Goal: Task Accomplishment & Management: Manage account settings

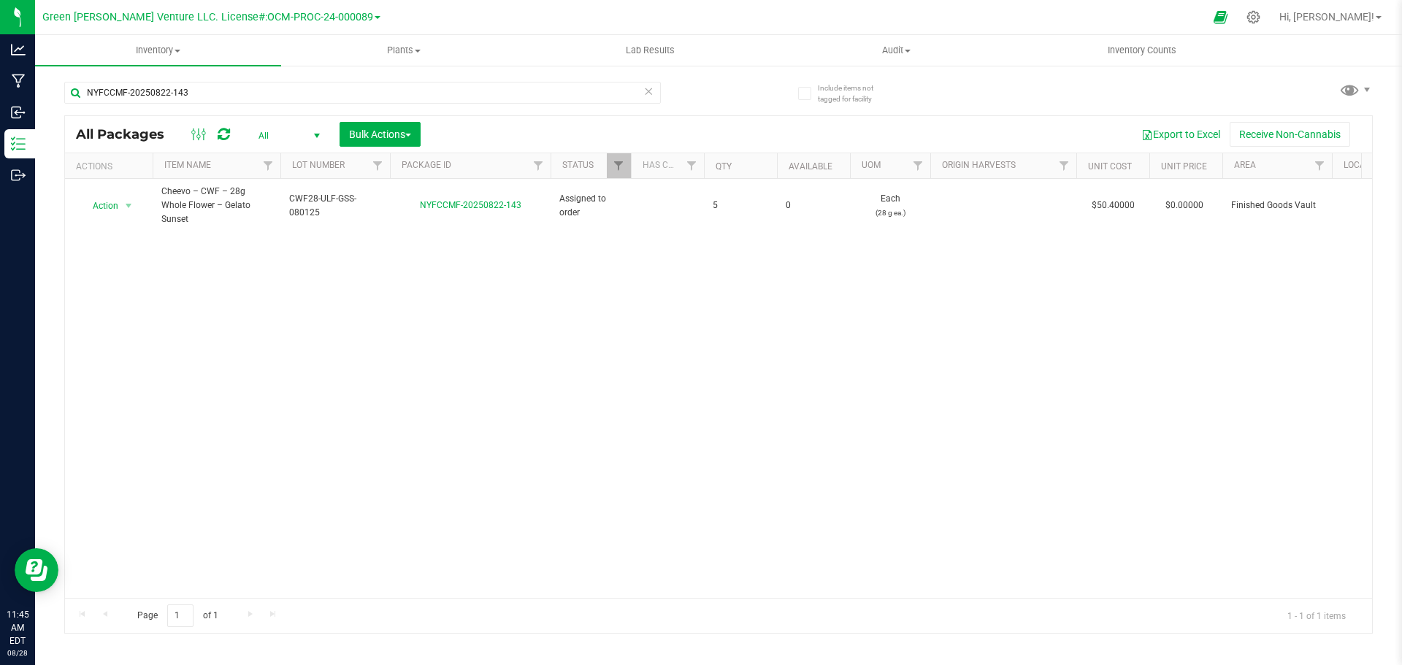
drag, startPoint x: 214, startPoint y: 91, endPoint x: 64, endPoint y: 98, distance: 150.6
click at [64, 98] on div "Include items not tagged for facility NYFCCMF-20250822-143 All Packages All Act…" at bounding box center [718, 286] width 1367 height 445
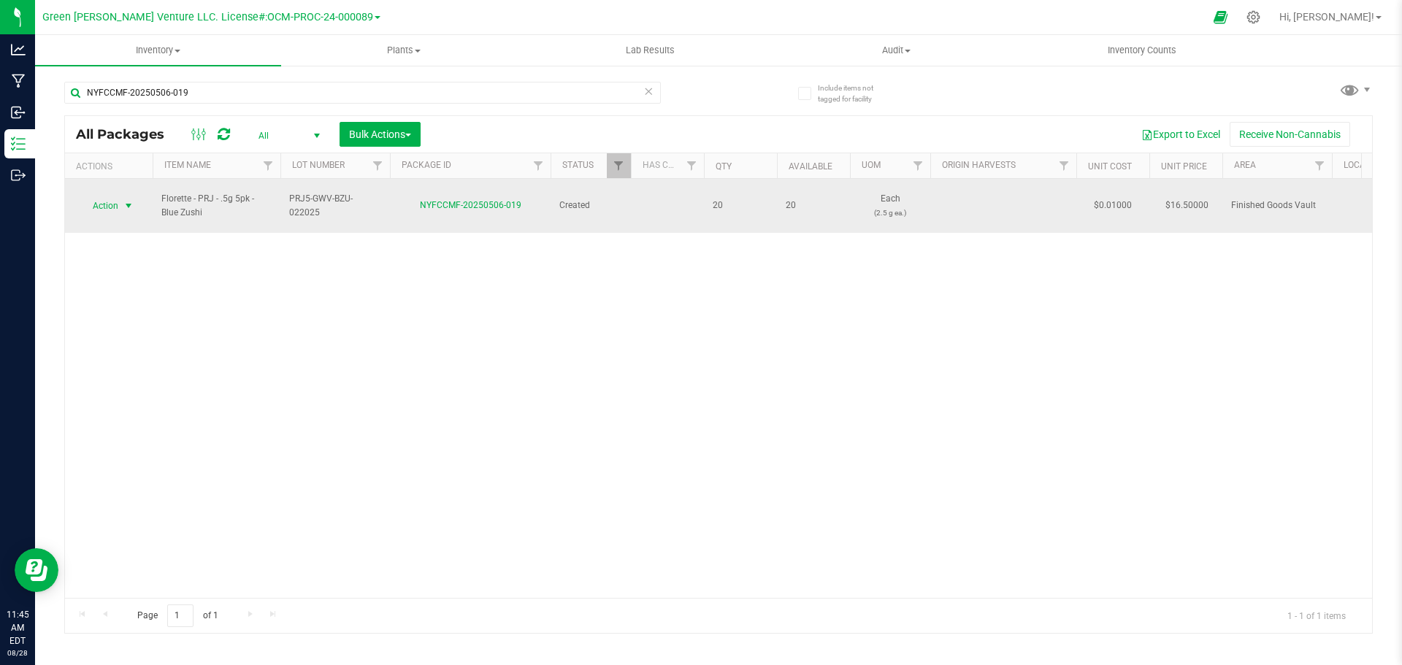
click at [114, 201] on span "Action" at bounding box center [99, 206] width 39 height 20
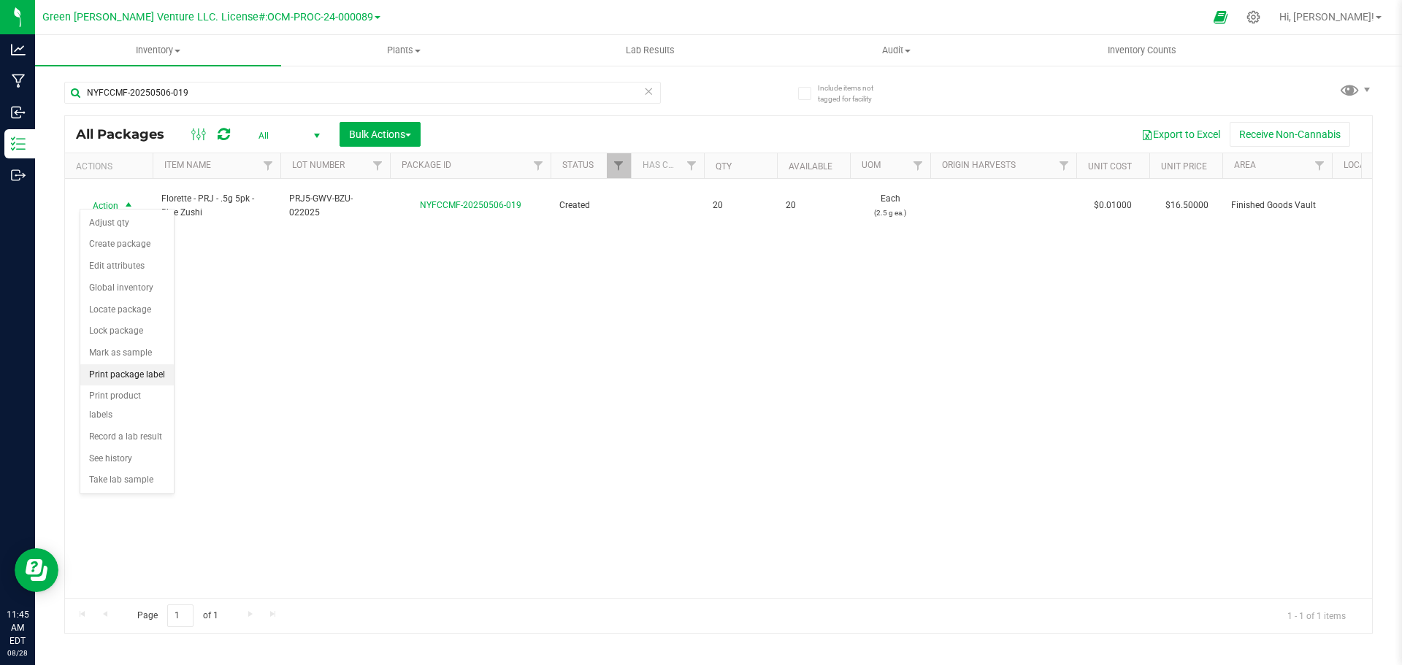
click at [120, 373] on li "Print package label" at bounding box center [126, 375] width 93 height 22
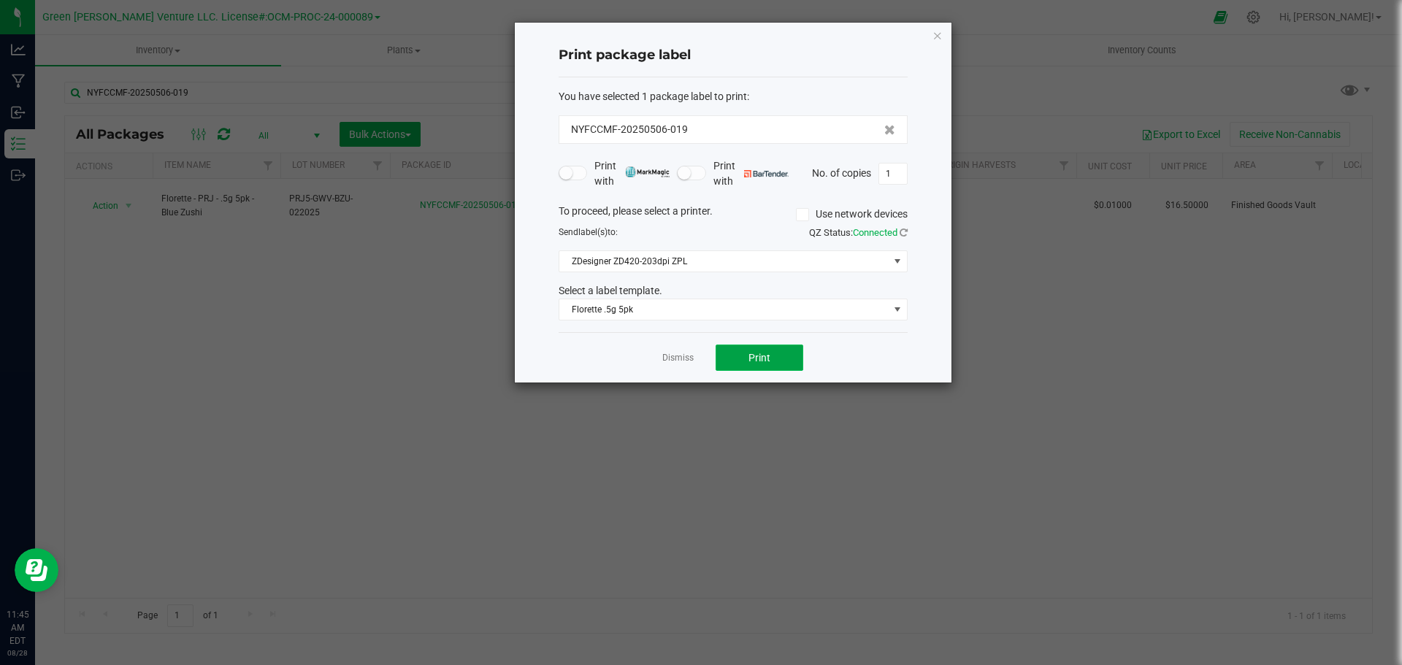
click at [730, 359] on button "Print" at bounding box center [760, 358] width 88 height 26
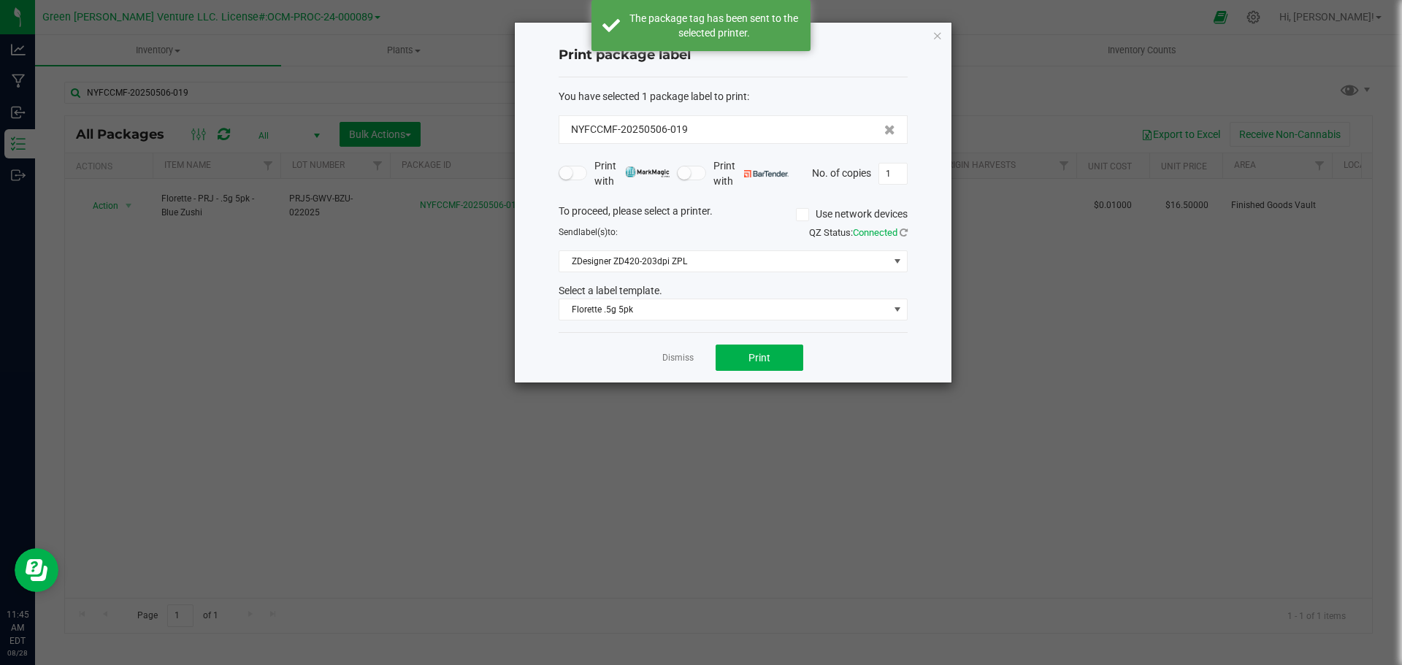
click at [684, 360] on link "Dismiss" at bounding box center [677, 358] width 31 height 12
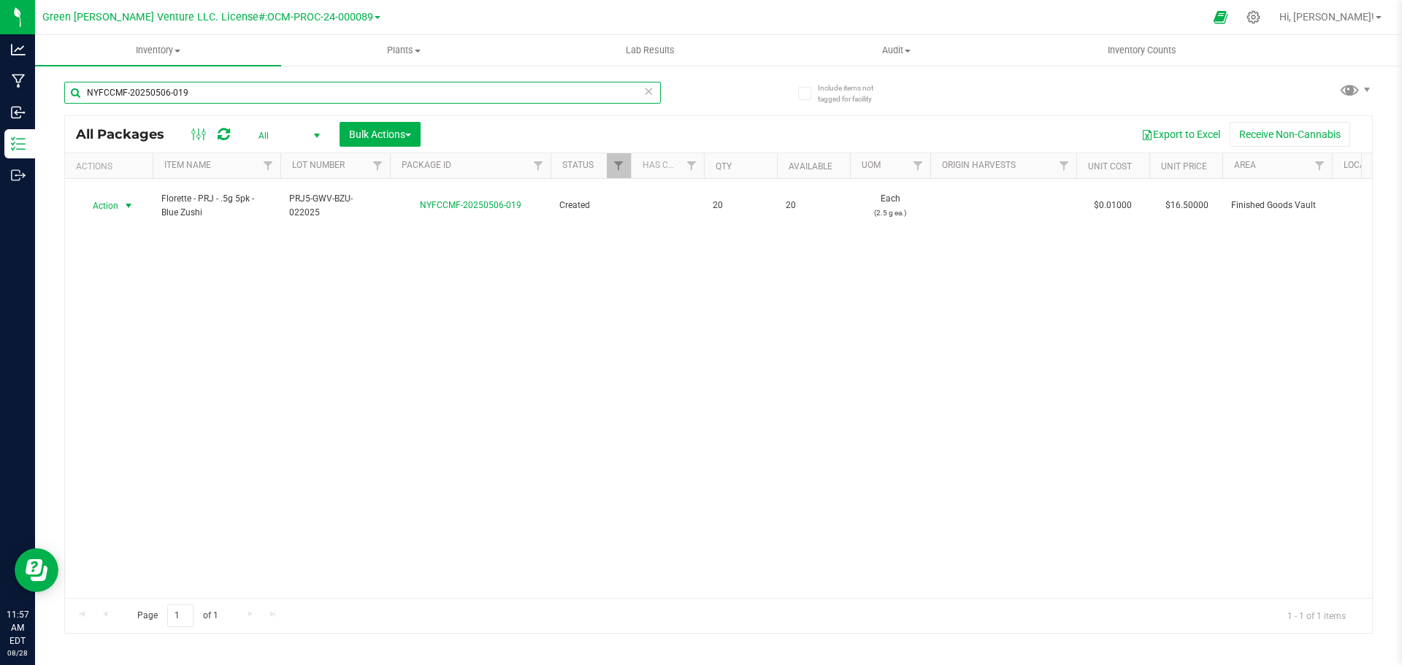
click at [222, 85] on input "NYFCCMF-20250506-019" at bounding box center [362, 93] width 597 height 22
click at [222, 86] on input "NYFCCMF-20250506-019" at bounding box center [362, 93] width 597 height 22
click at [225, 88] on input "NYFCCMF-20250506-019" at bounding box center [362, 93] width 597 height 22
drag, startPoint x: 225, startPoint y: 89, endPoint x: 207, endPoint y: 85, distance: 18.8
click at [207, 84] on input "NYFCCMF-20250506-019" at bounding box center [362, 93] width 597 height 22
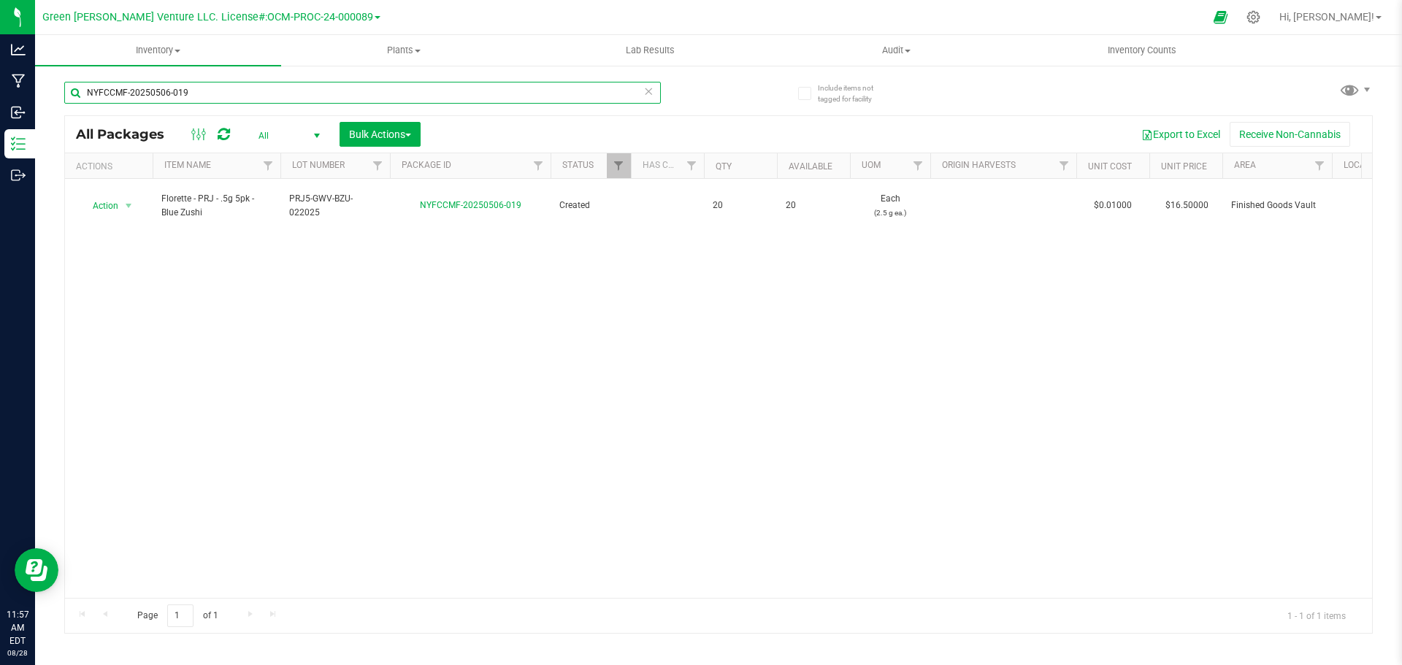
click at [207, 98] on input "NYFCCMF-20250506-019" at bounding box center [362, 93] width 597 height 22
type input "sour [PERSON_NAME]"
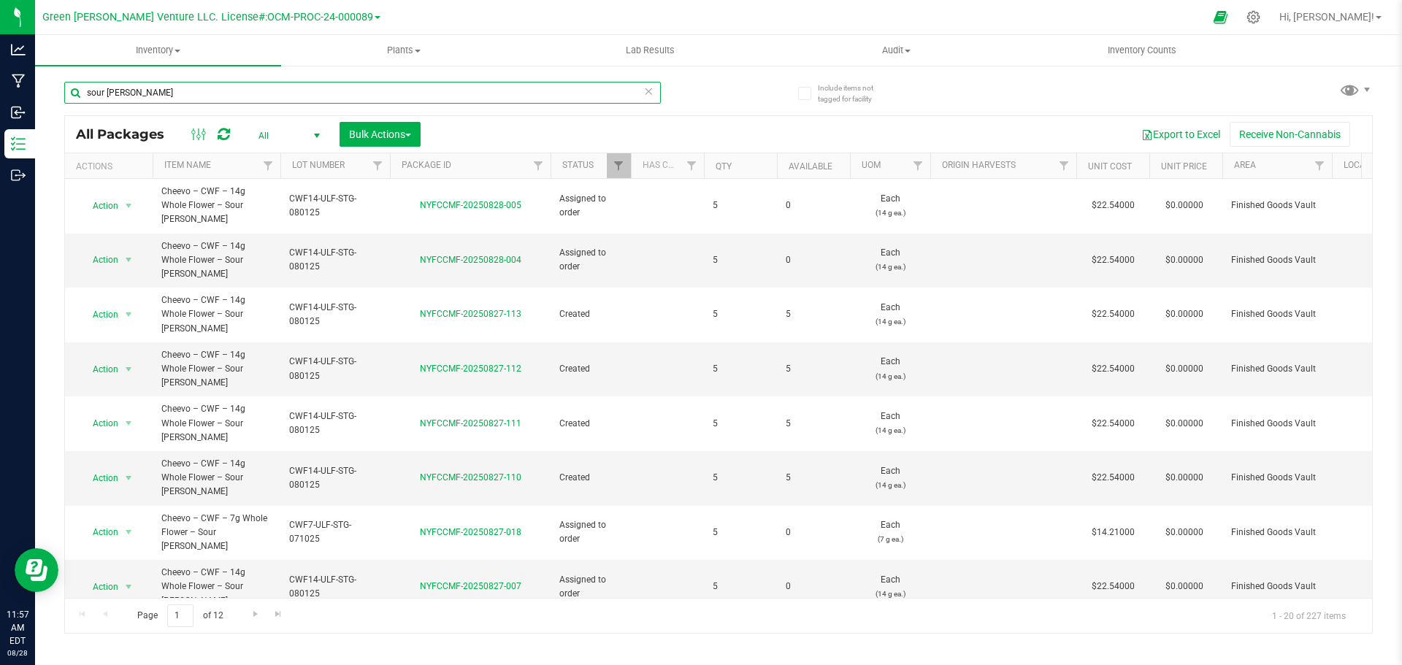
scroll to position [485, 0]
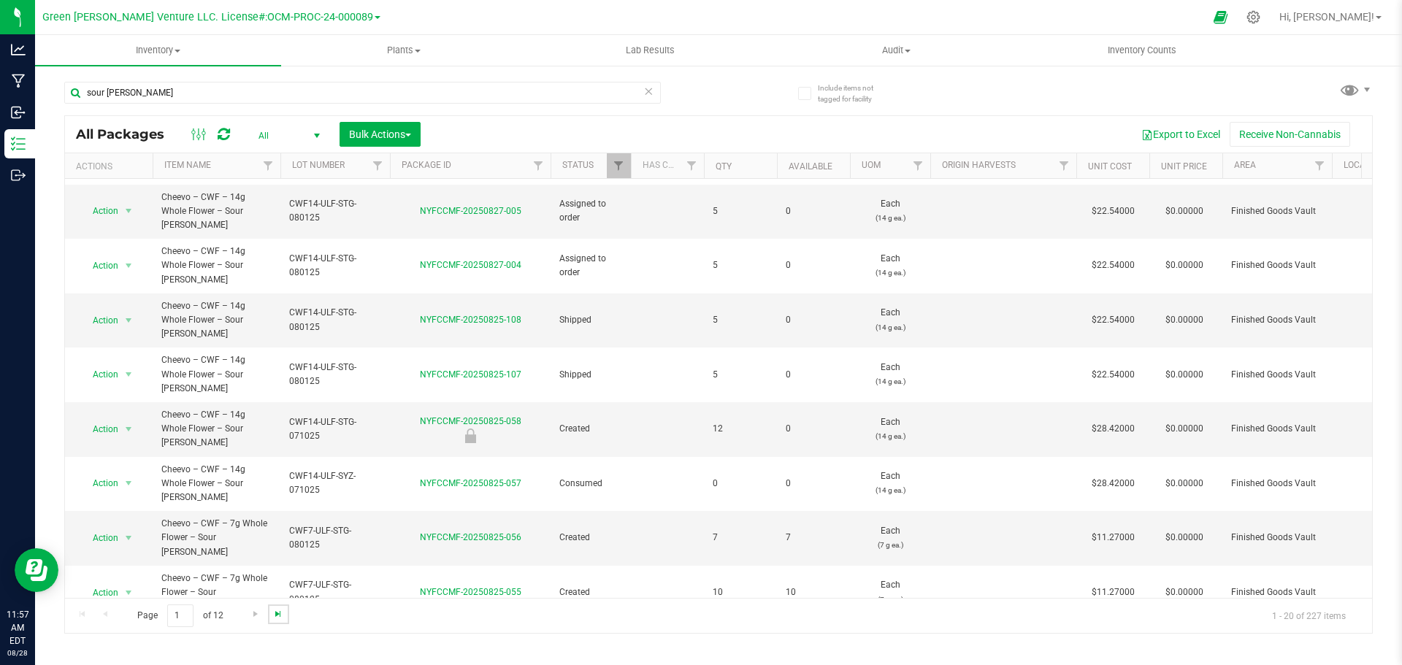
click at [277, 610] on span "Go to the last page" at bounding box center [278, 614] width 12 height 12
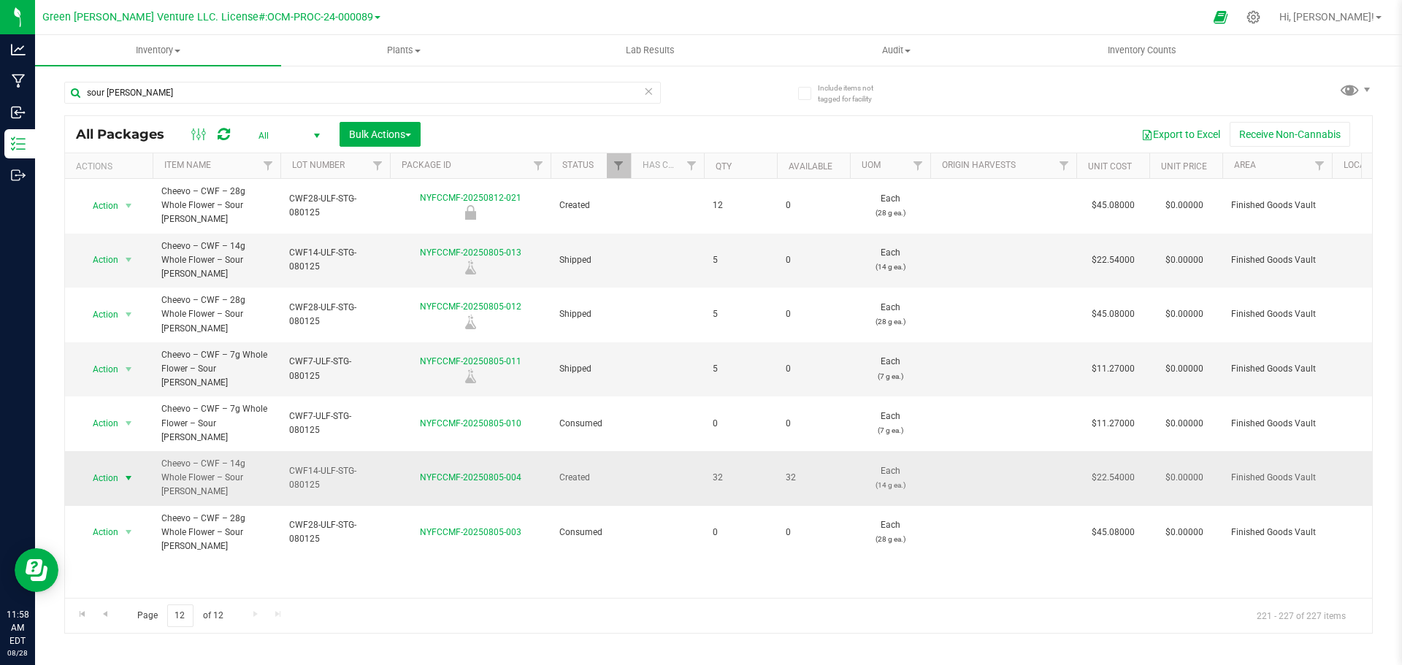
click at [115, 468] on span "Action" at bounding box center [99, 478] width 39 height 20
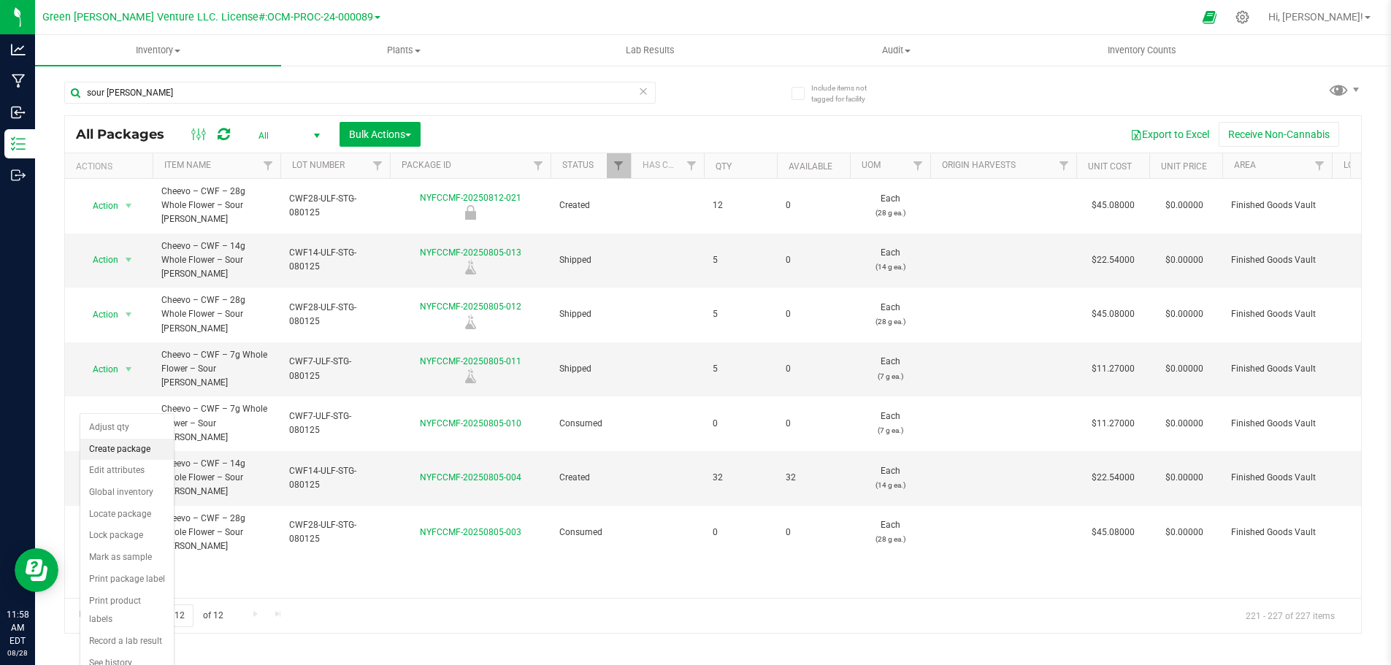
click at [139, 451] on li "Create package" at bounding box center [126, 450] width 93 height 22
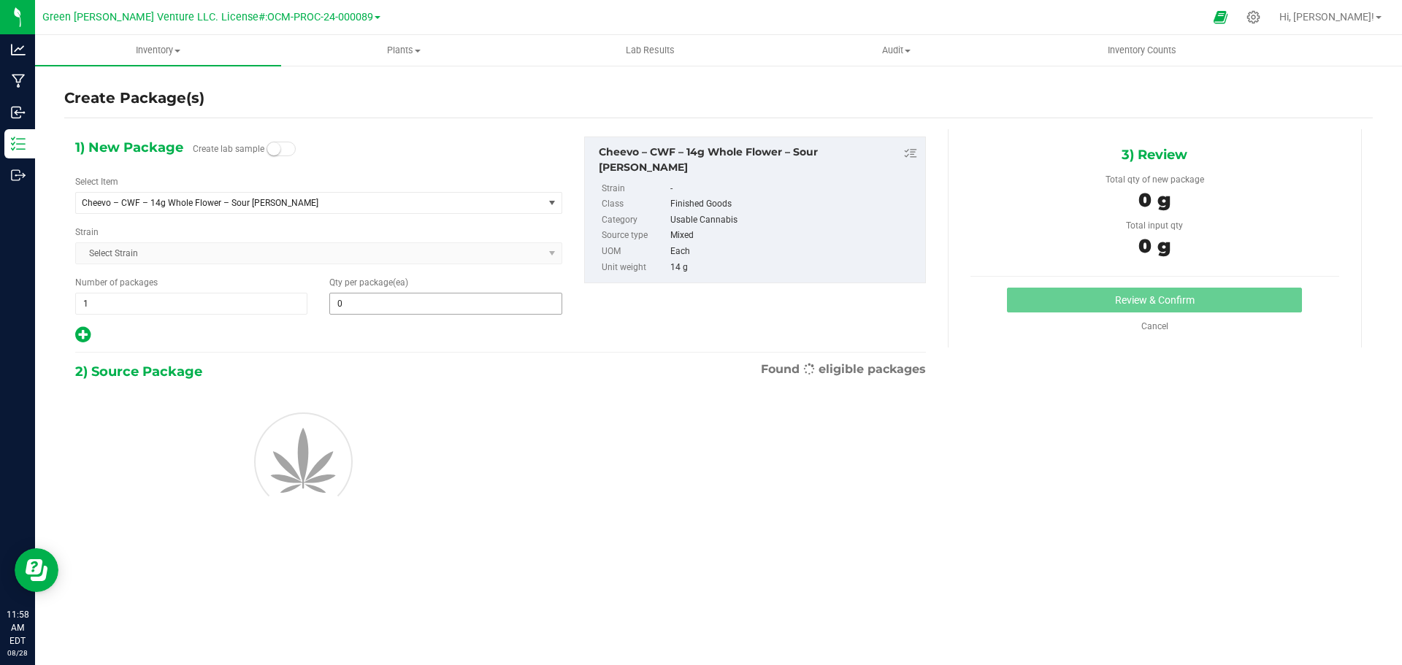
click at [394, 306] on span "0 0" at bounding box center [445, 304] width 232 height 22
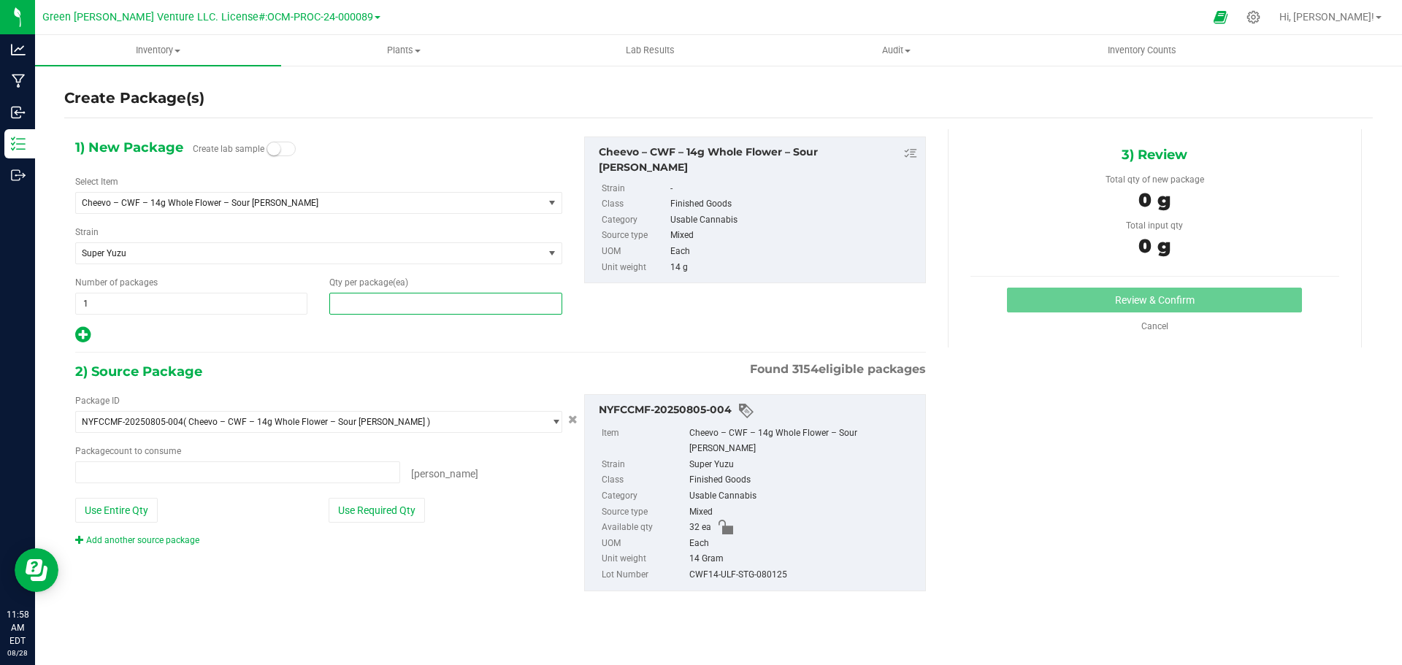
type input "0 ea"
type input "5"
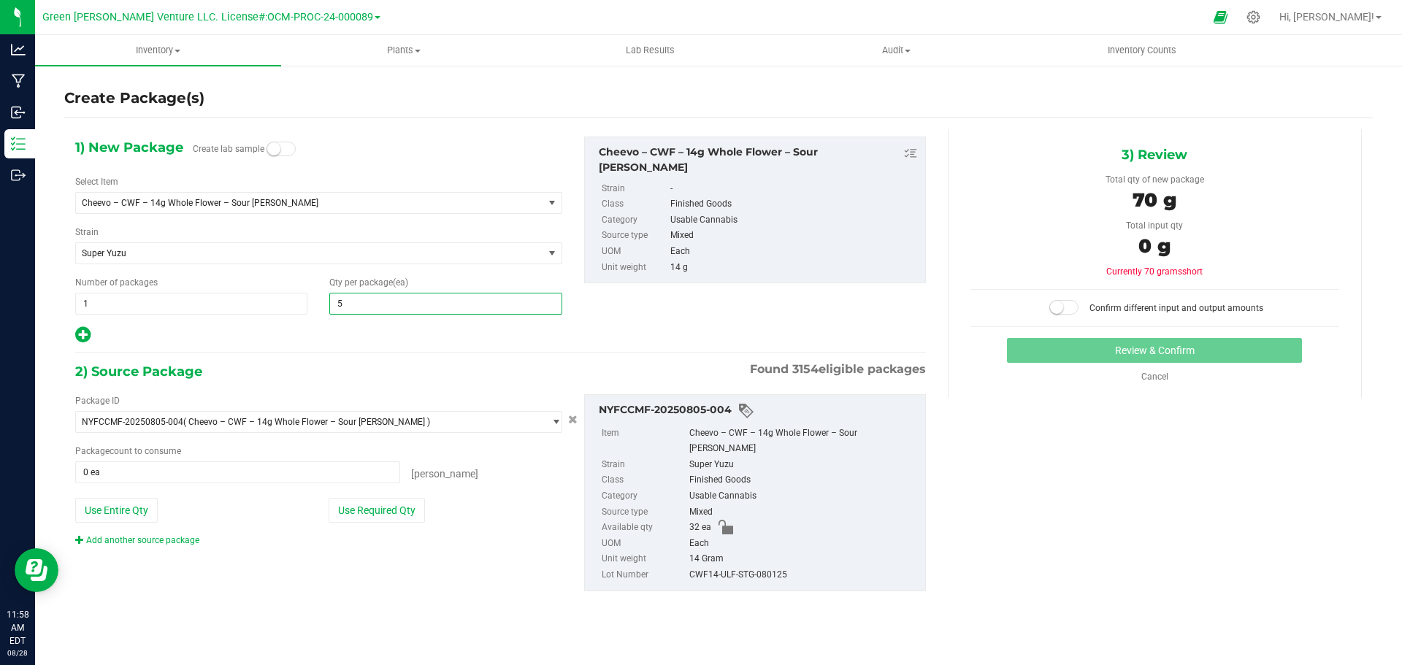
type input "5"
click at [406, 498] on div "Package ID NYFCCMF-20250805-004 ( Cheevo – CWF – 14g Whole Flower – Sour [PERSO…" at bounding box center [318, 470] width 509 height 153
click at [405, 510] on button "Use Required Qty" at bounding box center [377, 510] width 96 height 25
type input "5 ea"
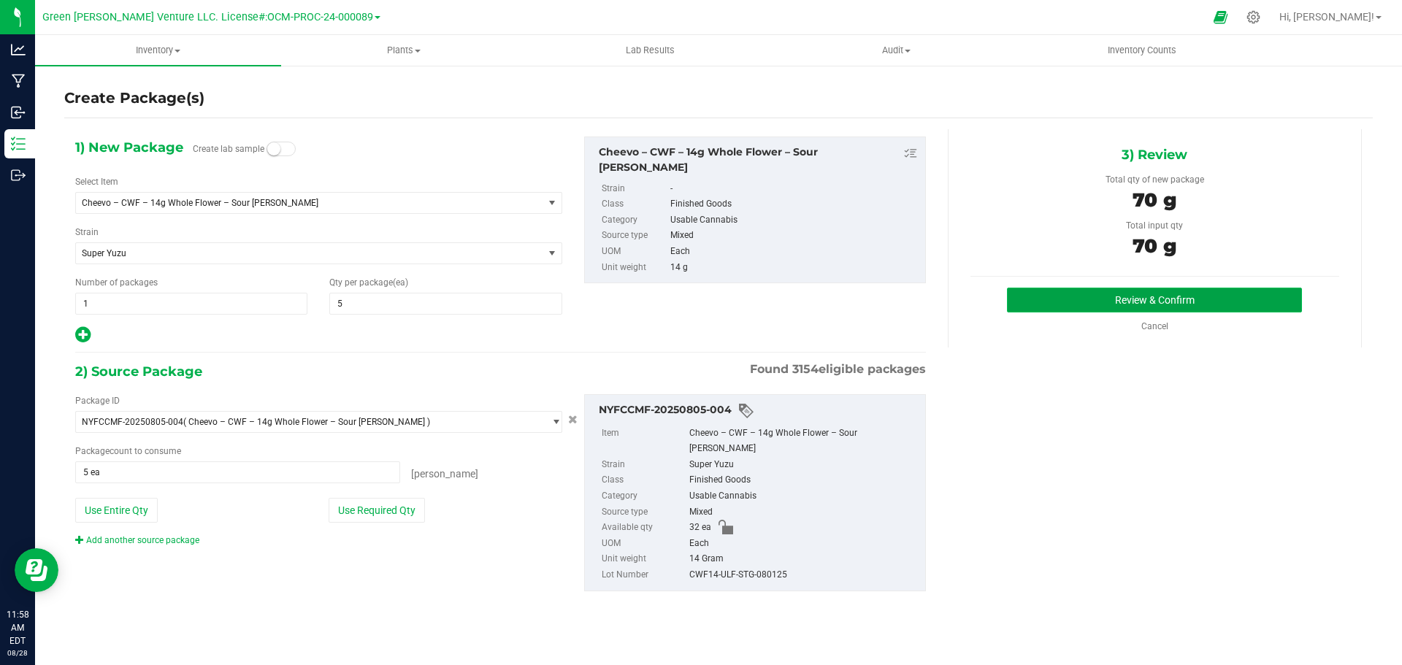
click at [1095, 298] on button "Review & Confirm" at bounding box center [1154, 300] width 295 height 25
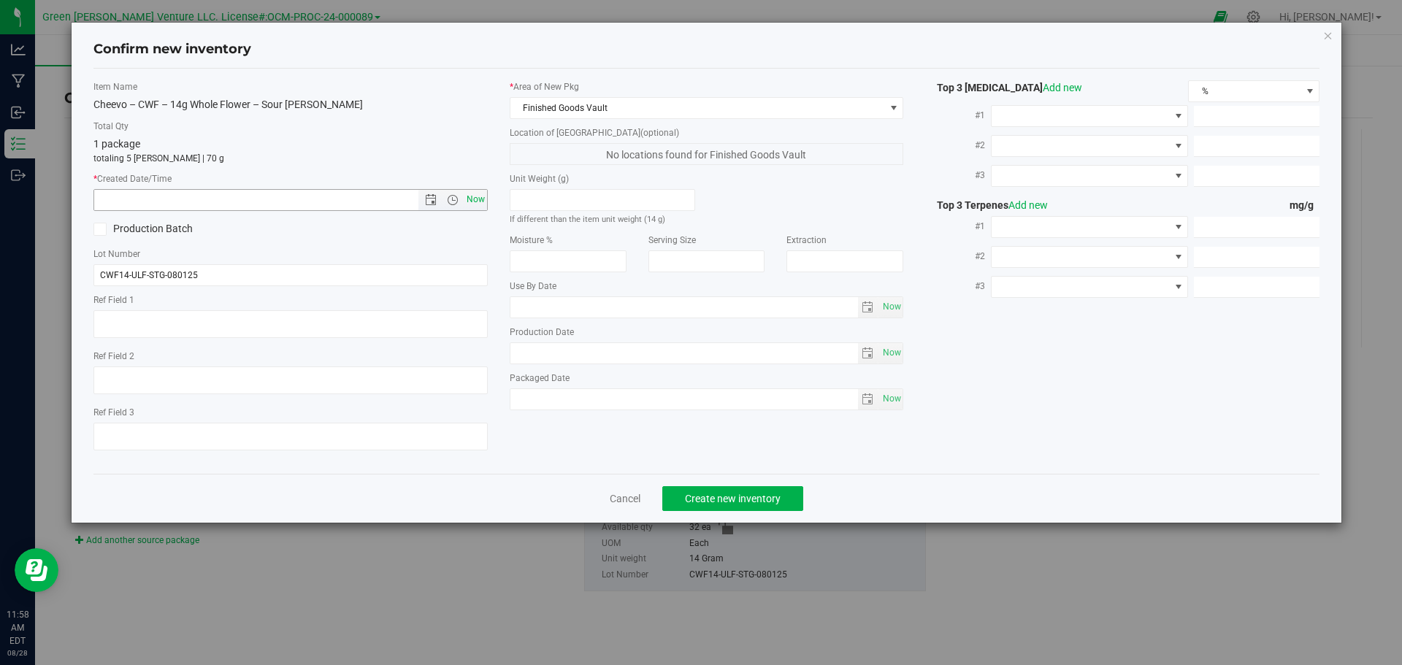
click at [472, 199] on span "Now" at bounding box center [475, 199] width 25 height 21
type input "[DATE] 11:58 AM"
click at [770, 505] on button "Create new inventory" at bounding box center [732, 498] width 141 height 25
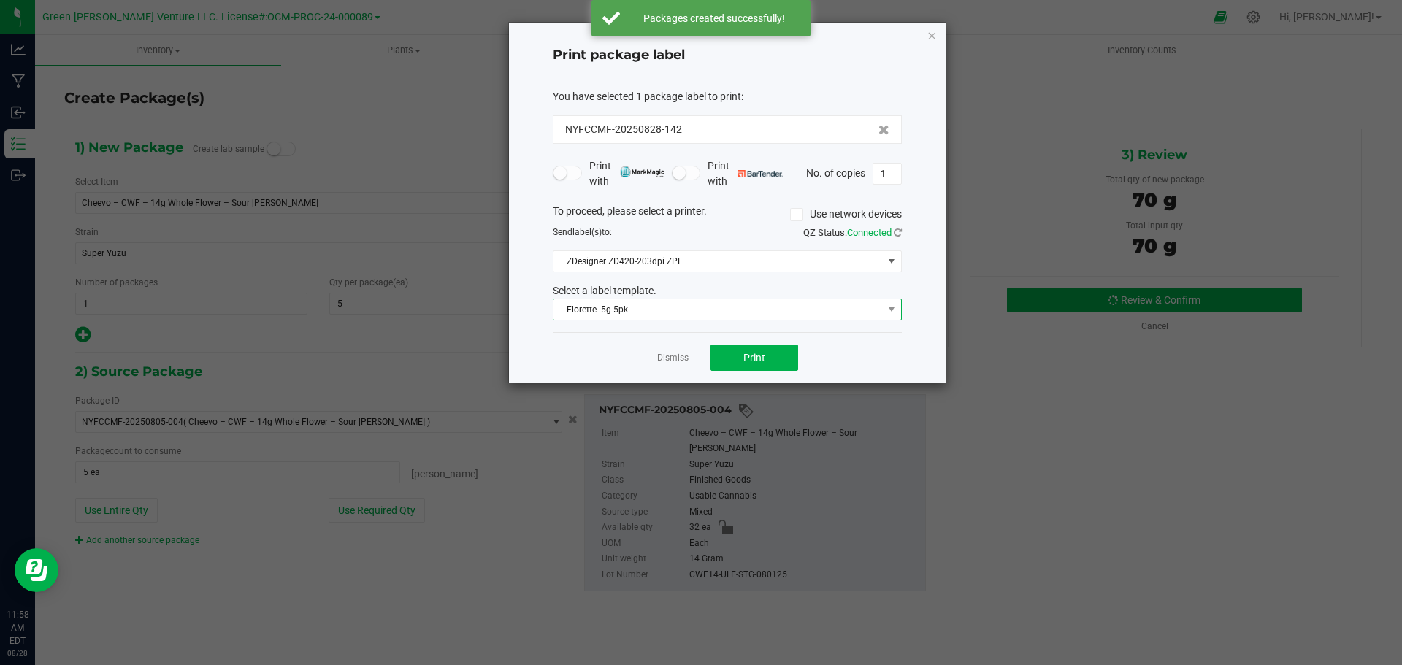
click at [667, 309] on span "Florette .5g 5pk" at bounding box center [718, 309] width 329 height 20
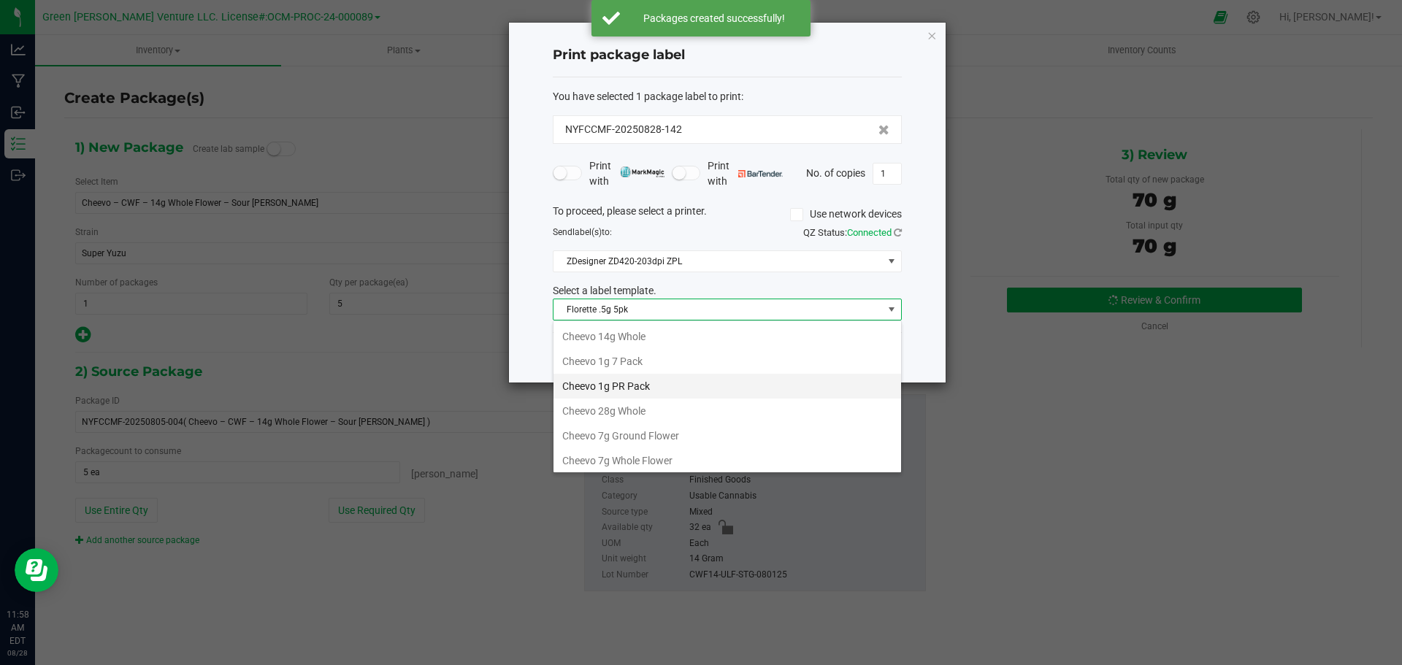
scroll to position [73, 0]
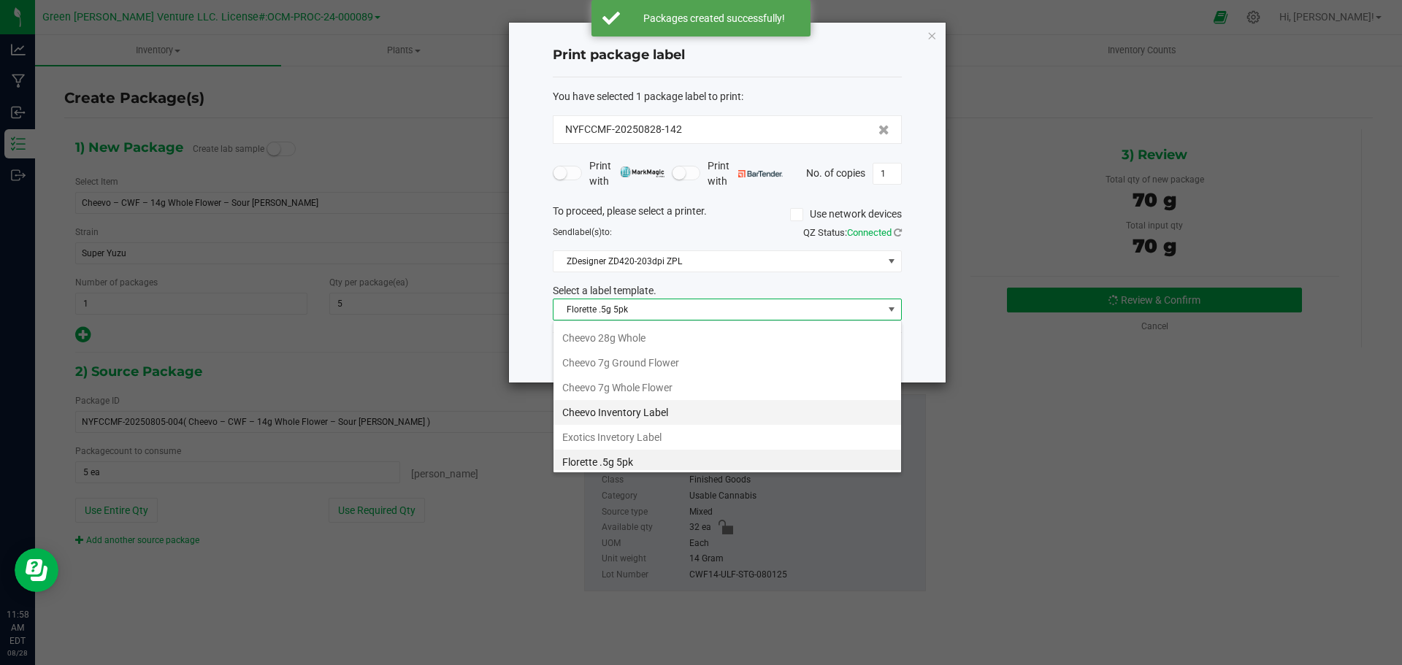
click at [622, 413] on li "Cheevo Inventory Label" at bounding box center [728, 412] width 348 height 25
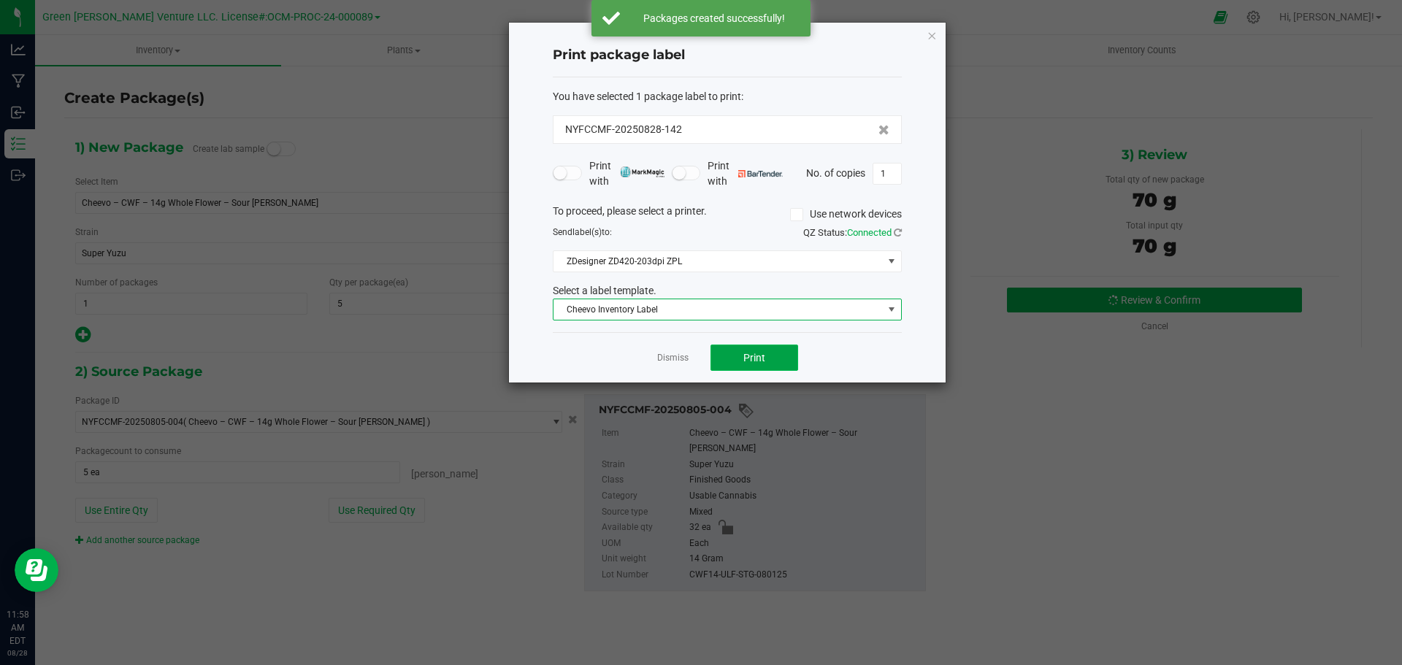
click at [722, 348] on button "Print" at bounding box center [755, 358] width 88 height 26
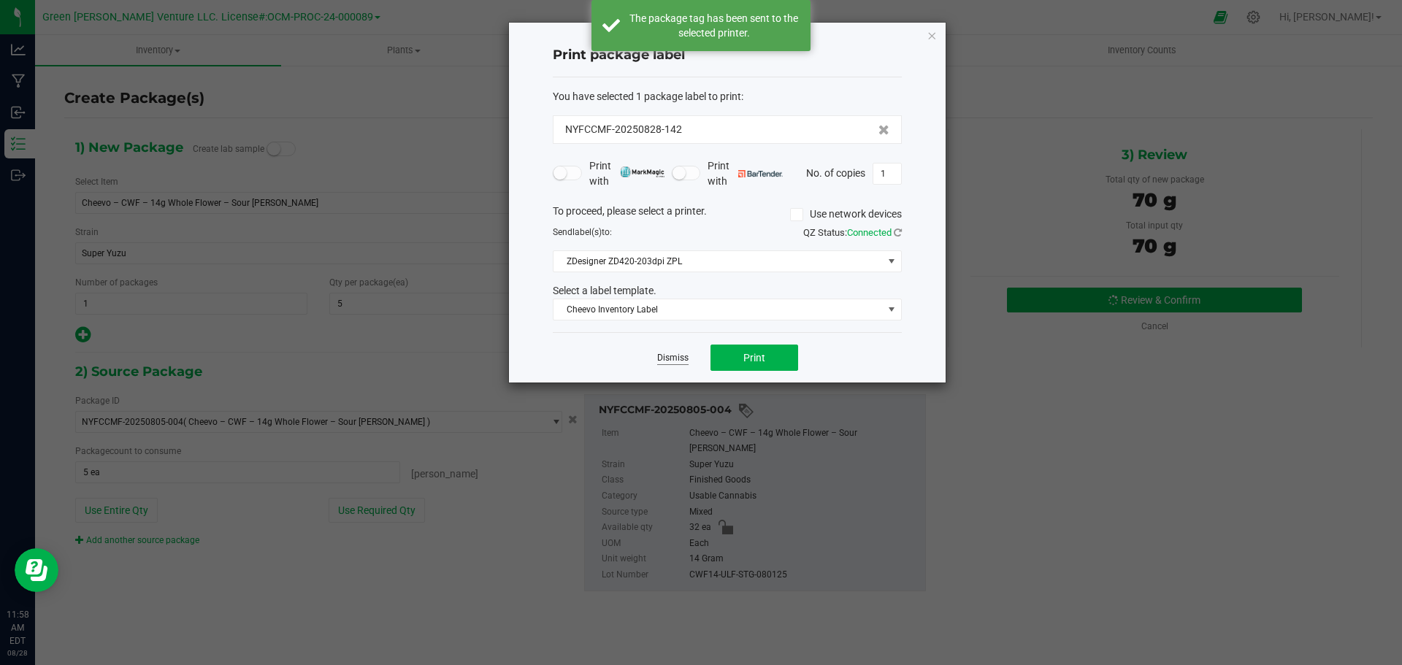
click at [662, 357] on link "Dismiss" at bounding box center [672, 358] width 31 height 12
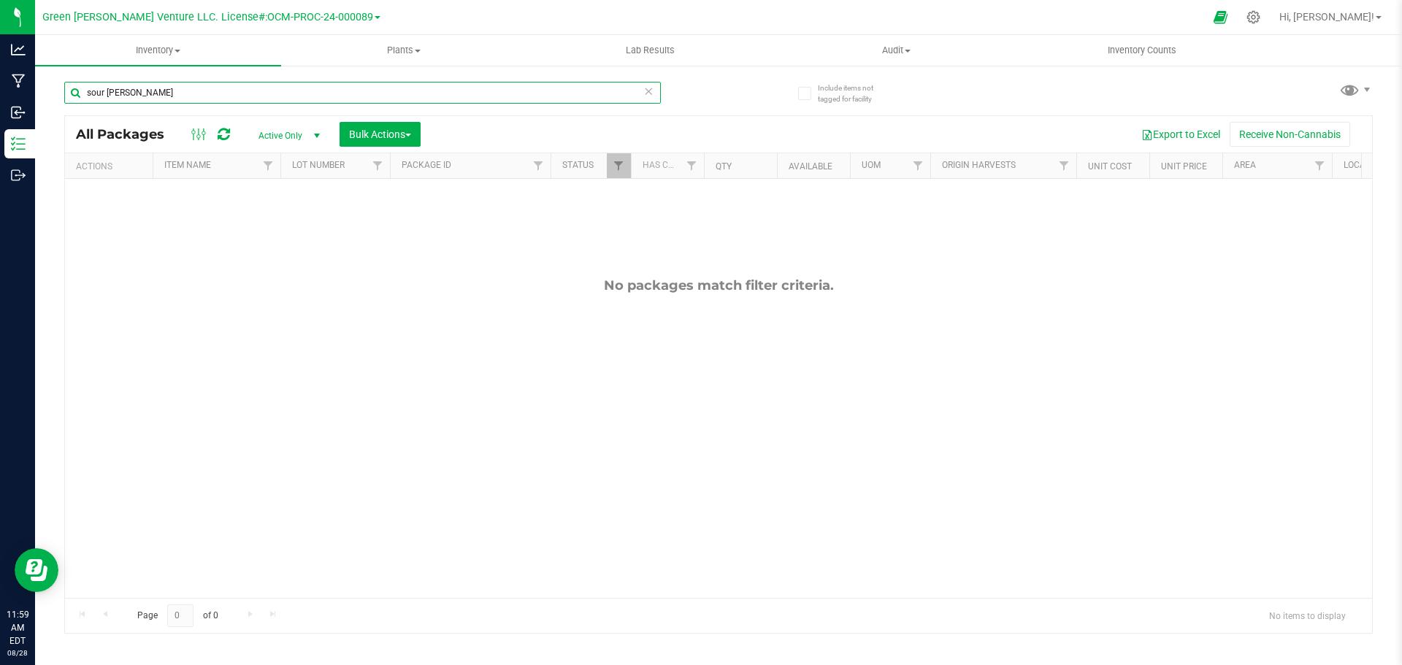
click at [139, 89] on input "sour [PERSON_NAME]" at bounding box center [362, 93] width 597 height 22
click at [624, 165] on span "Filter" at bounding box center [619, 166] width 12 height 12
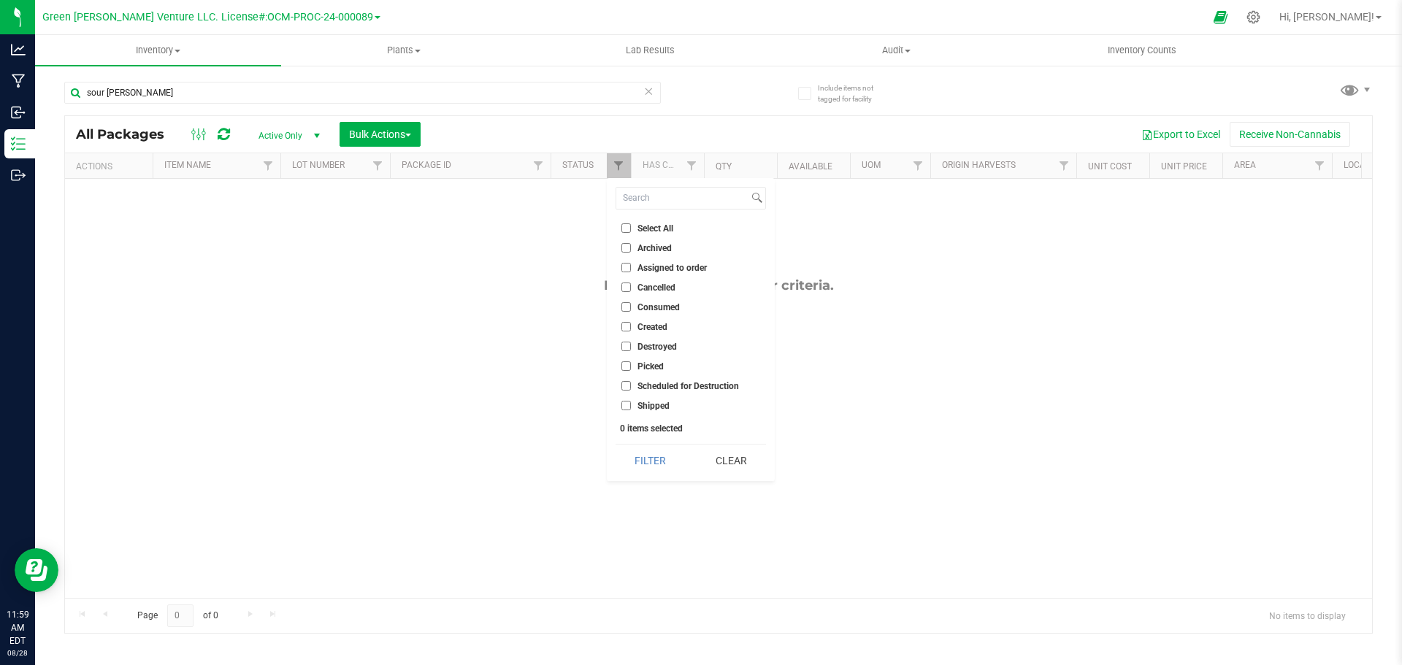
click at [627, 226] on input "Select All" at bounding box center [625, 227] width 9 height 9
checkbox input "true"
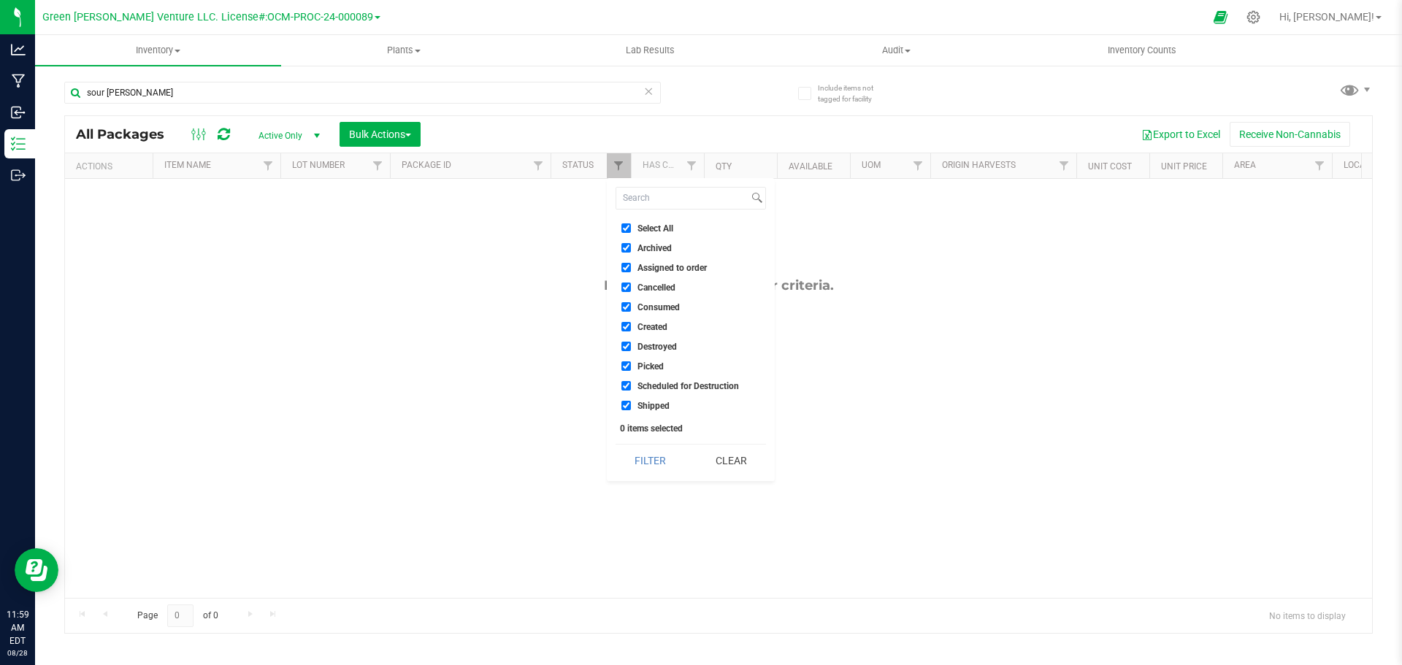
checkbox input "true"
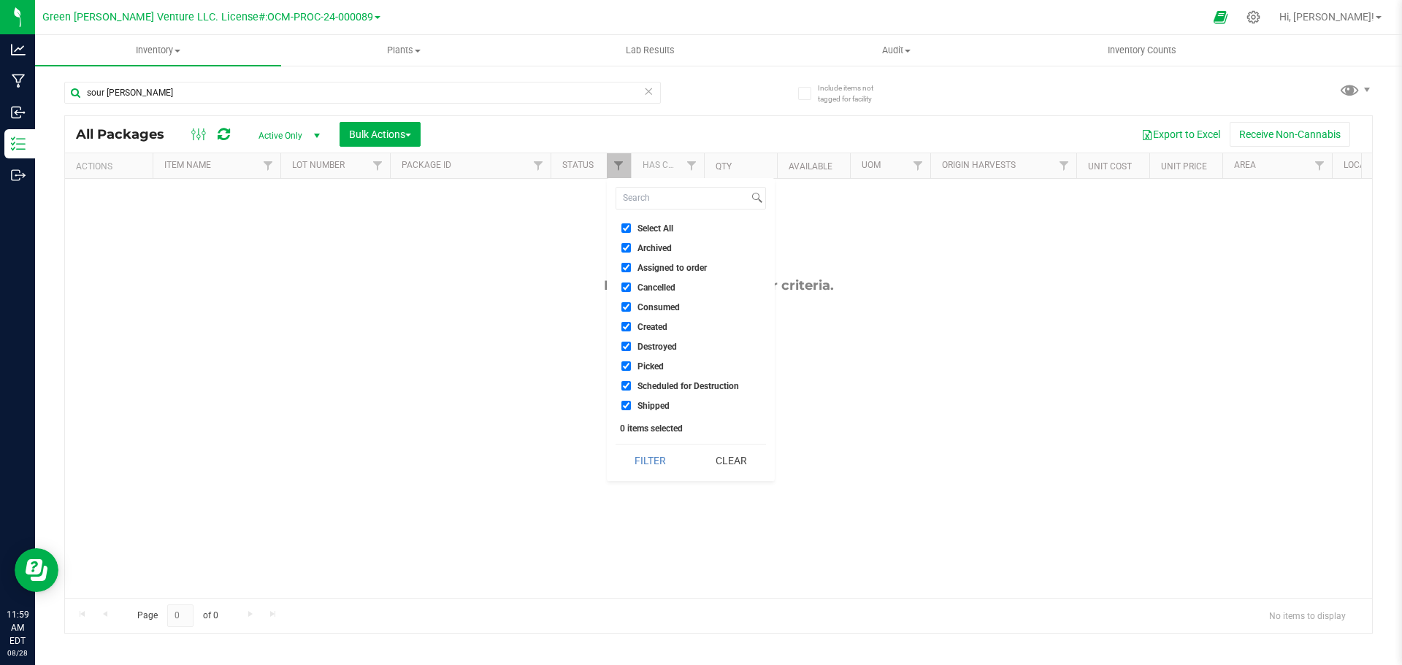
checkbox input "true"
click at [646, 461] on button "Filter" at bounding box center [651, 461] width 70 height 32
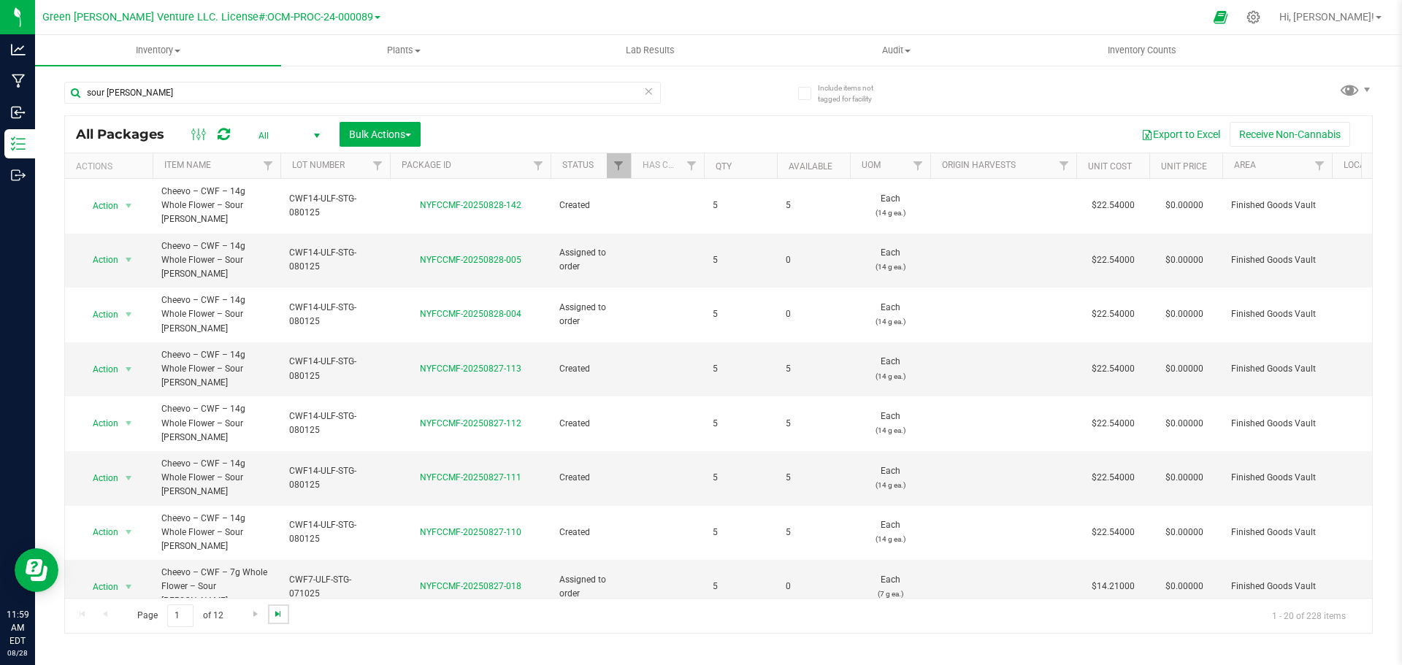
click at [280, 612] on span "Go to the last page" at bounding box center [278, 614] width 12 height 12
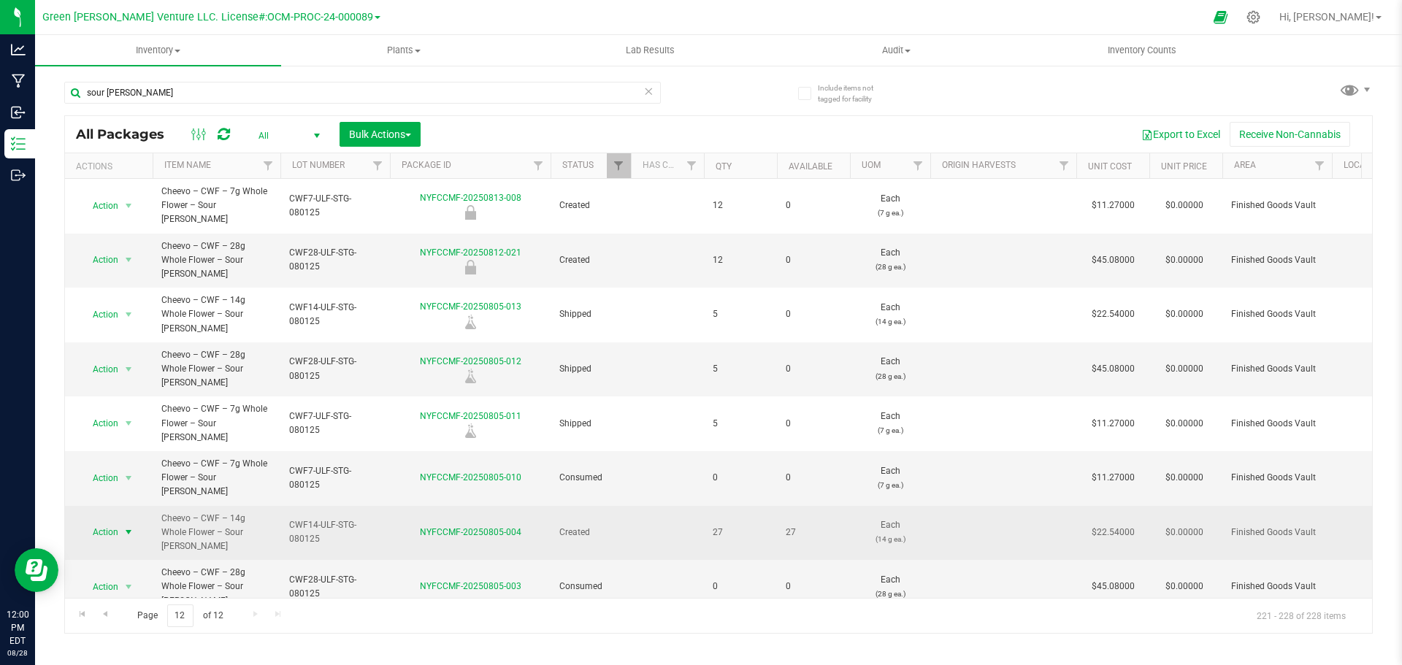
click at [116, 522] on span "Action" at bounding box center [99, 532] width 39 height 20
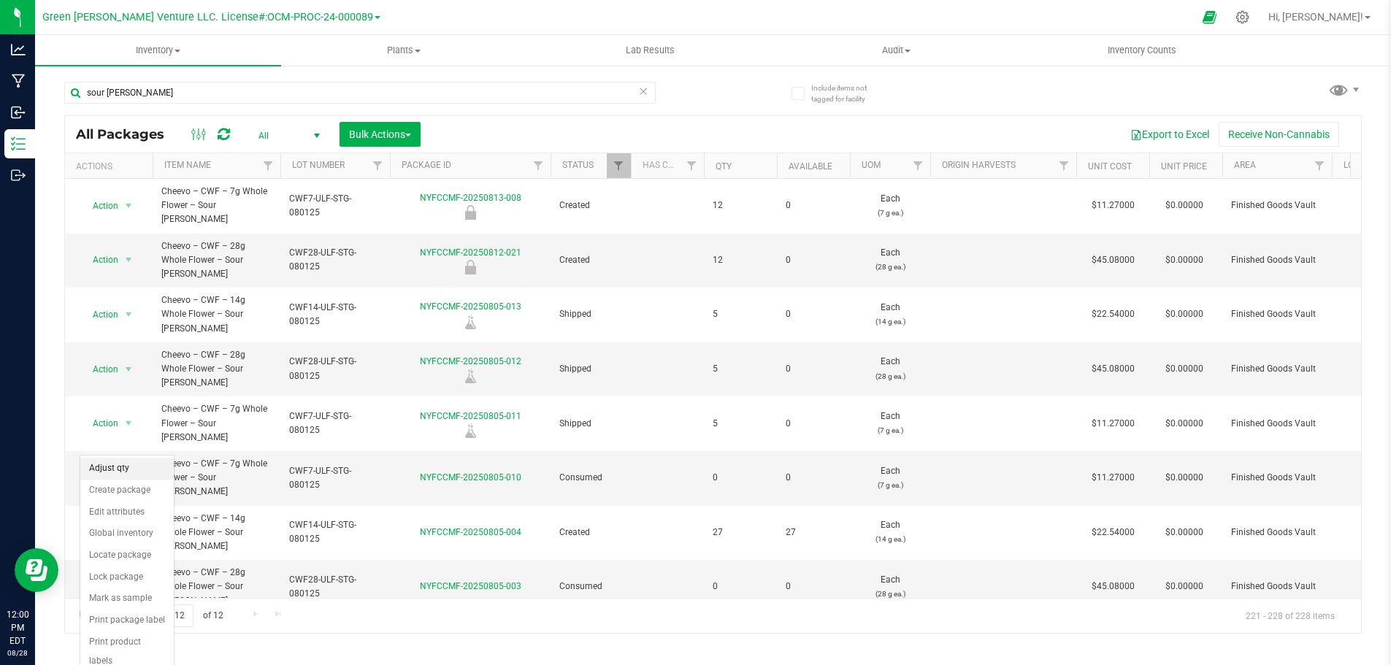
click at [127, 470] on li "Adjust qty" at bounding box center [126, 469] width 93 height 22
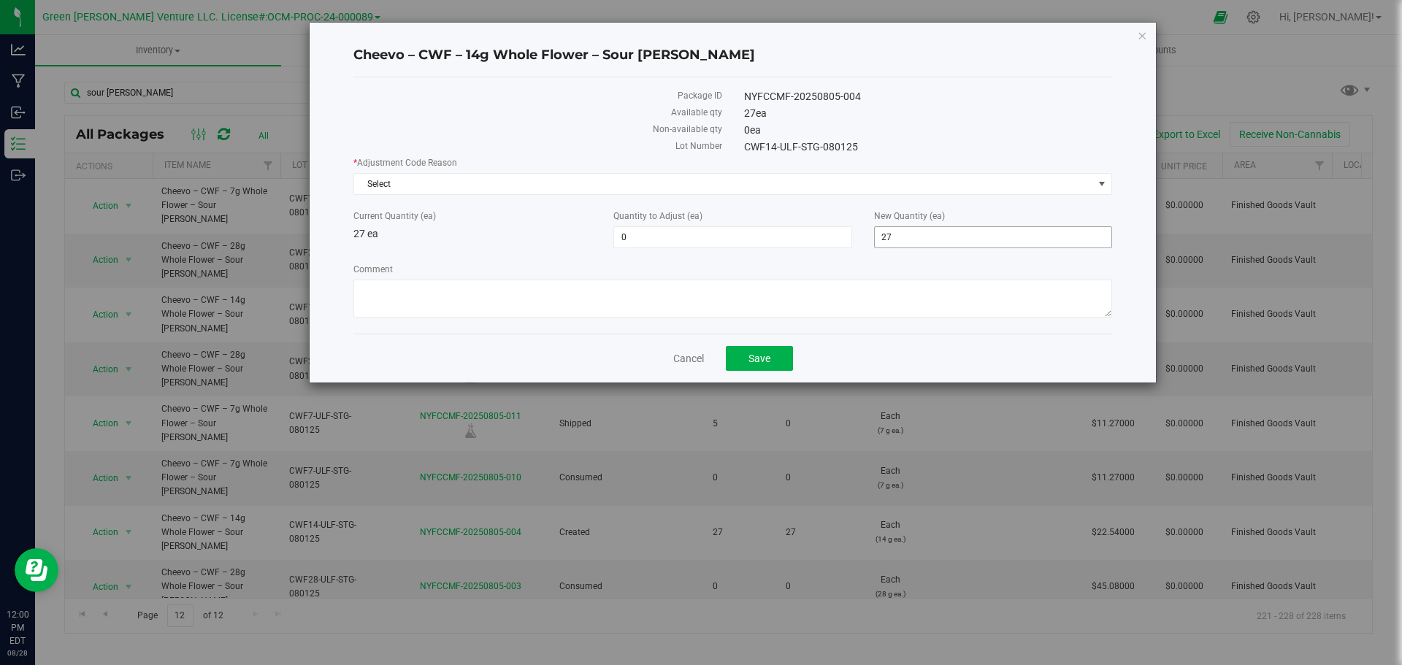
click at [916, 240] on span "27 27" at bounding box center [993, 237] width 238 height 22
drag, startPoint x: 903, startPoint y: 237, endPoint x: 870, endPoint y: 240, distance: 32.3
click at [870, 240] on div "New Quantity (ea) 27 27" at bounding box center [993, 229] width 260 height 39
type input "0"
type input "-27"
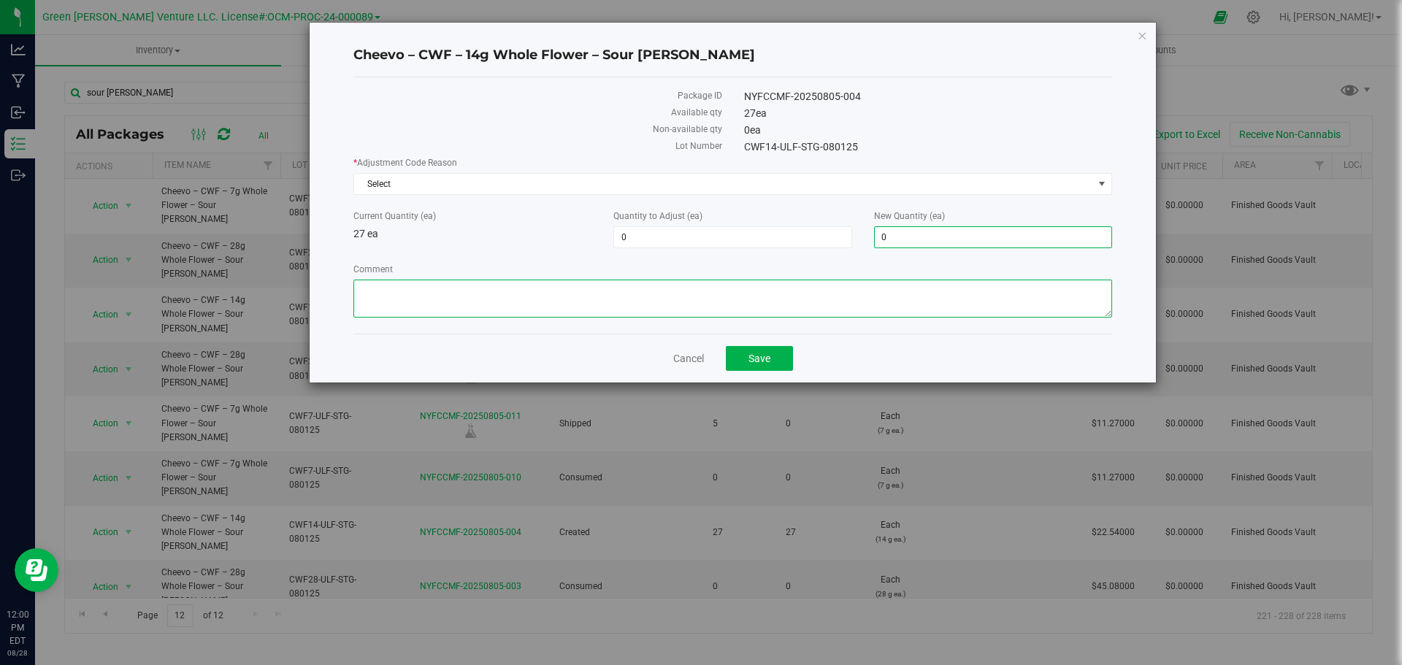
type input "0"
click at [792, 289] on textarea "Comment" at bounding box center [732, 299] width 759 height 38
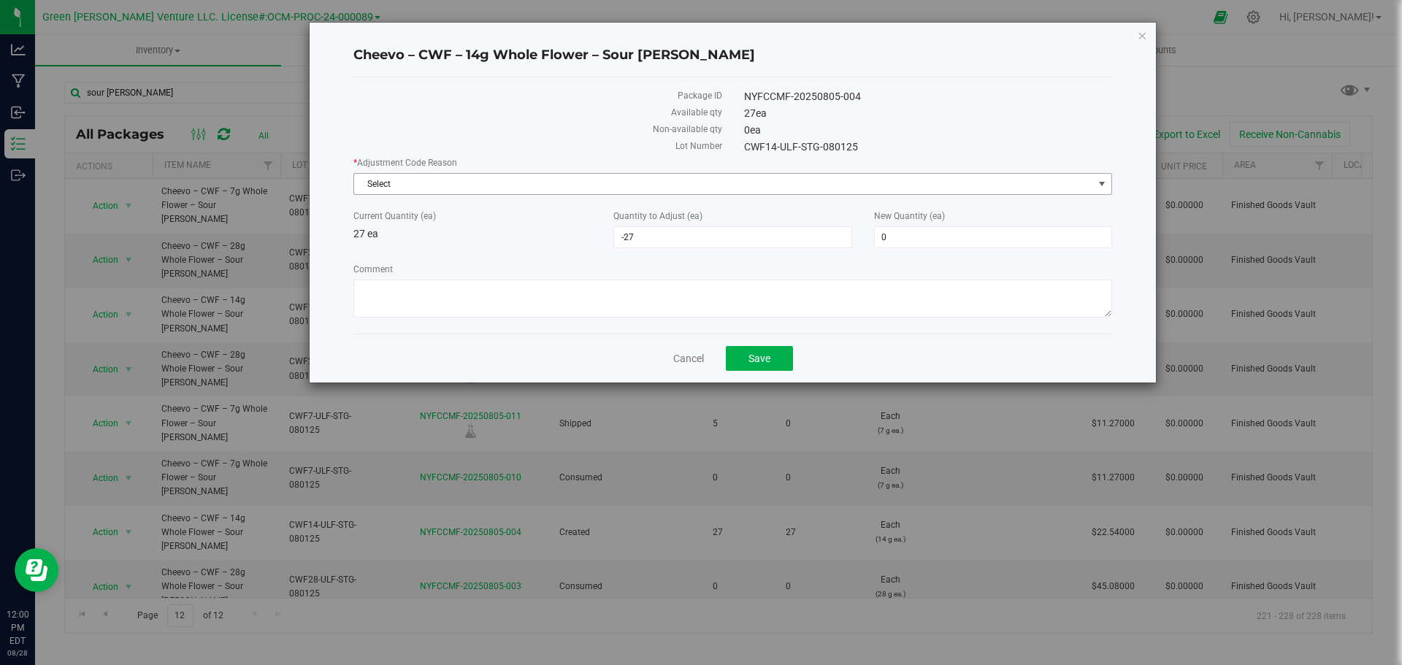
click at [412, 178] on span "Select" at bounding box center [723, 184] width 739 height 20
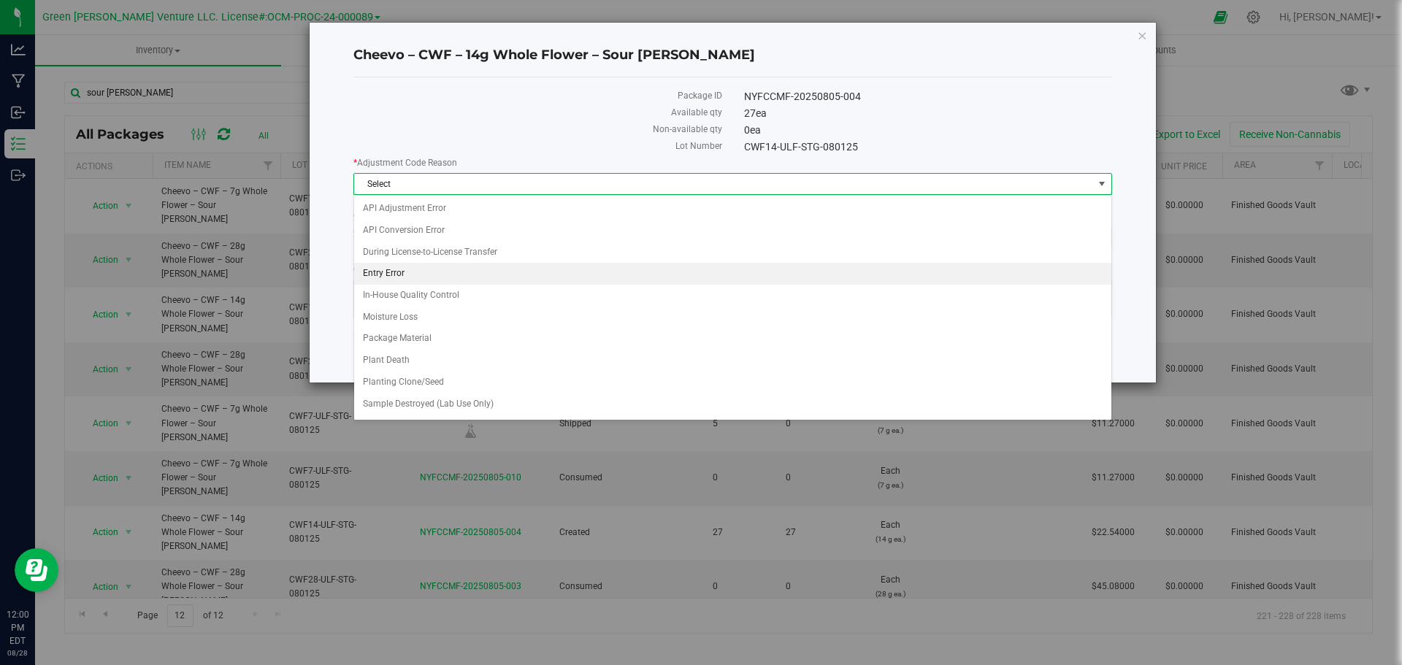
click at [407, 267] on li "Entry Error" at bounding box center [732, 274] width 757 height 22
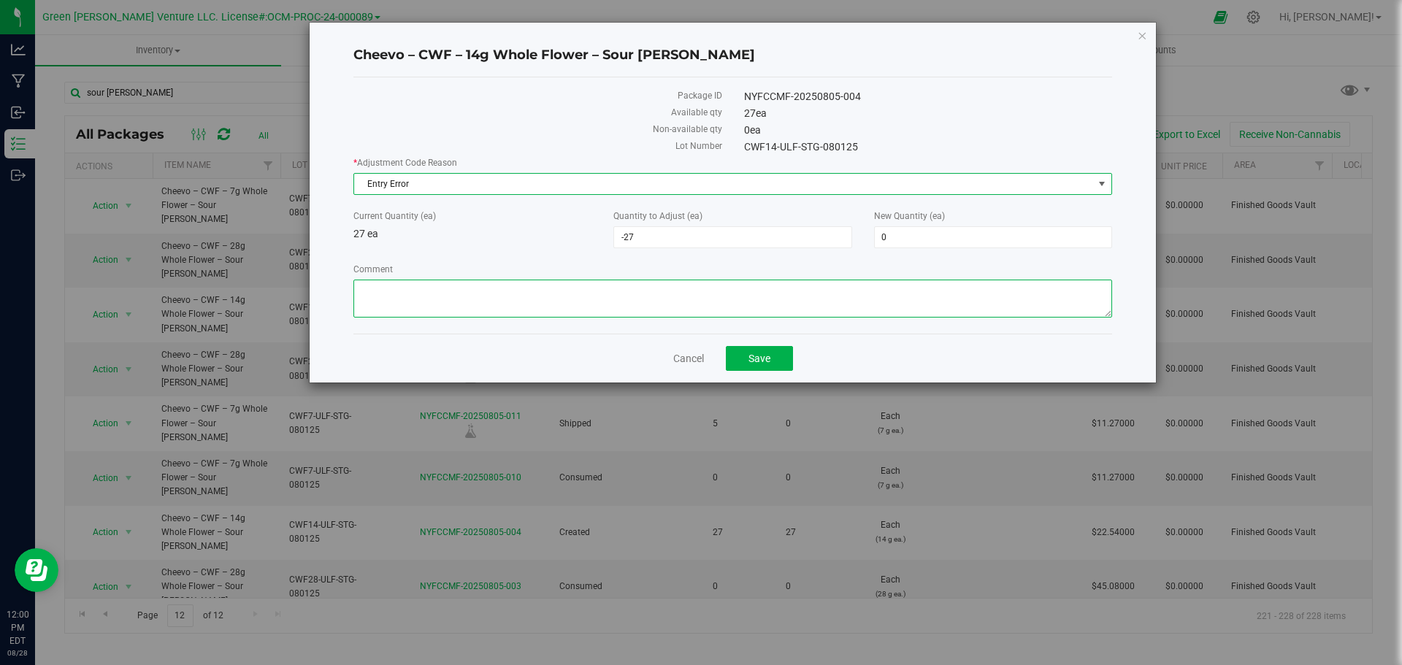
click at [409, 291] on textarea "Comment" at bounding box center [732, 299] width 759 height 38
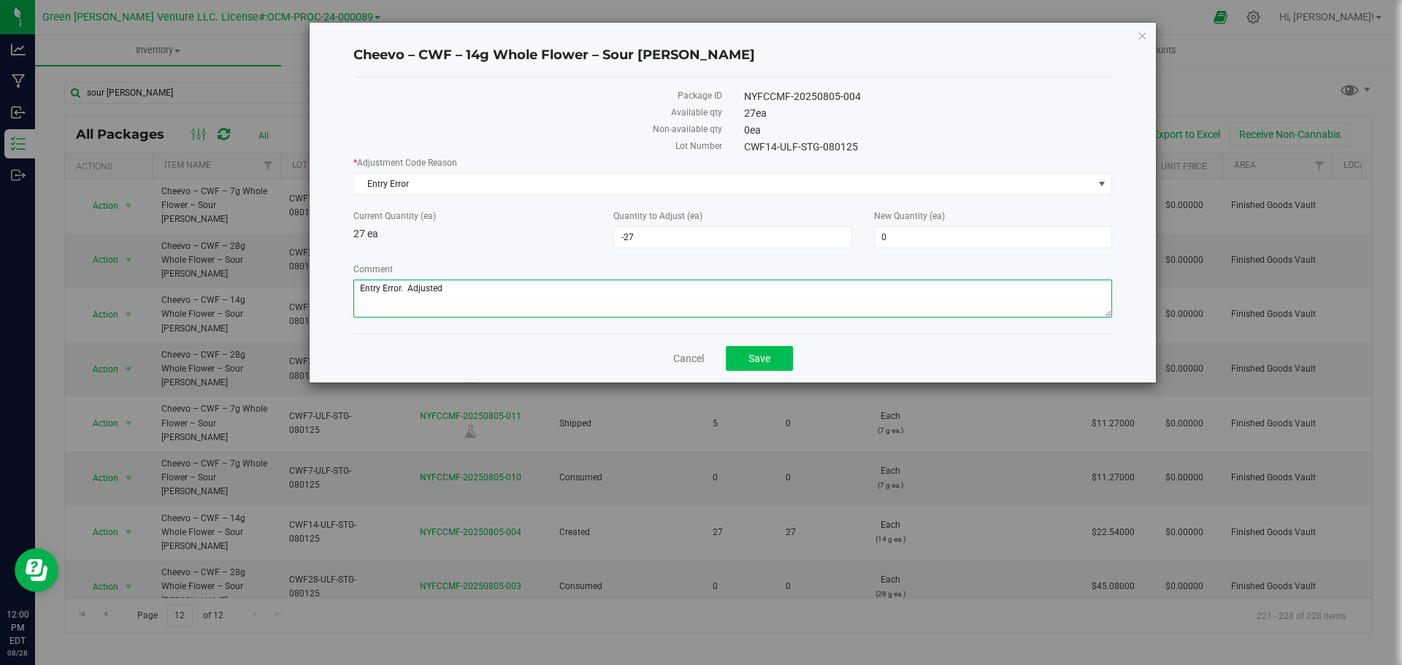
type textarea "Entry Error. Adjusted"
click at [779, 359] on button "Save" at bounding box center [759, 358] width 67 height 25
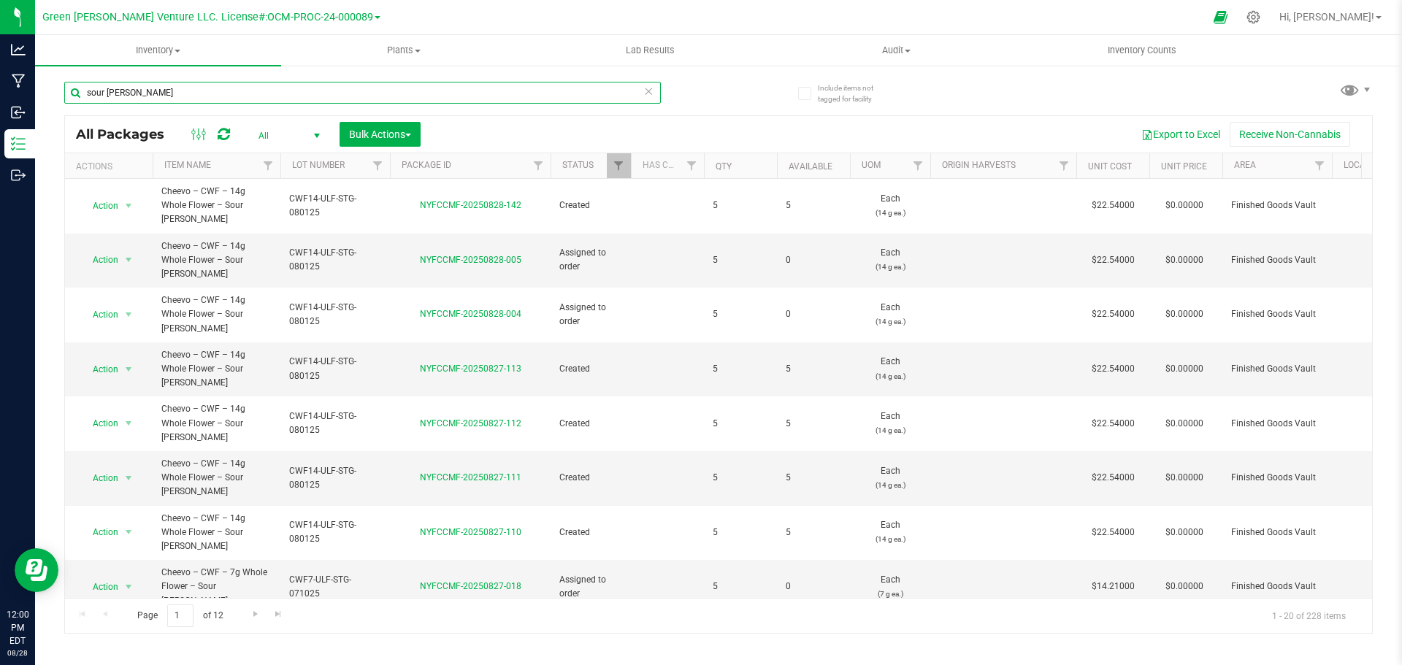
drag, startPoint x: 145, startPoint y: 91, endPoint x: 64, endPoint y: 91, distance: 81.1
click at [64, 91] on div "Include items not tagged for facility sour [PERSON_NAME] All Packages All Activ…" at bounding box center [718, 286] width 1367 height 445
